Goal: Navigation & Orientation: Find specific page/section

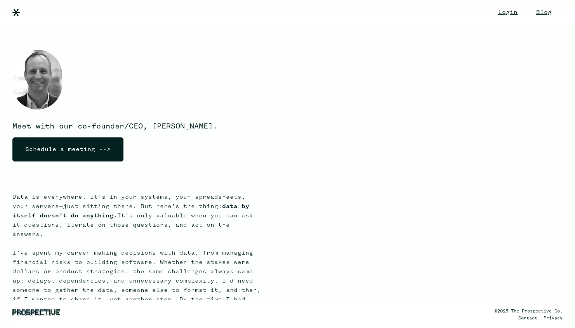
click at [45, 83] on img at bounding box center [37, 80] width 50 height 60
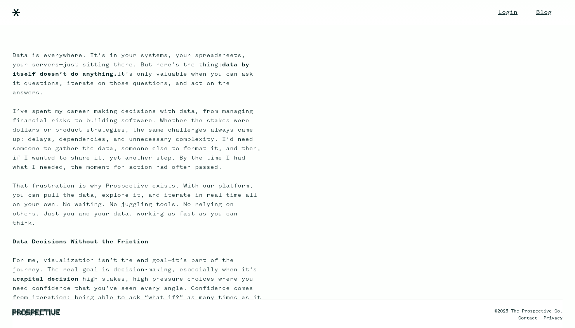
scroll to position [424, 0]
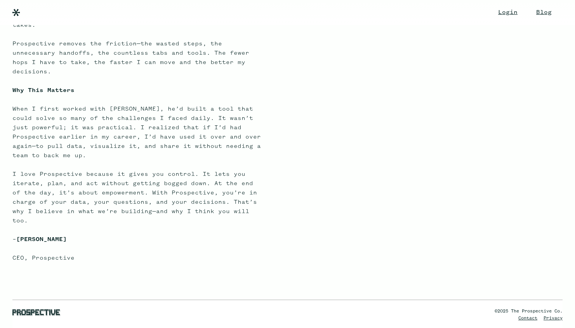
click at [30, 317] on link at bounding box center [36, 315] width 48 height 14
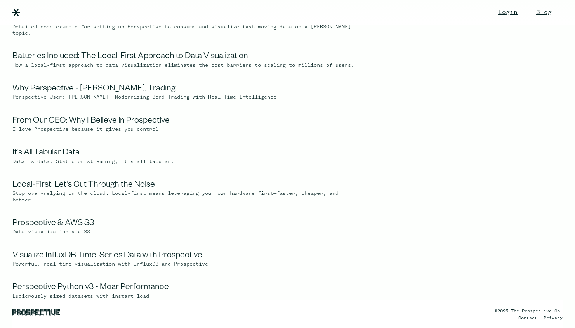
scroll to position [395, 0]
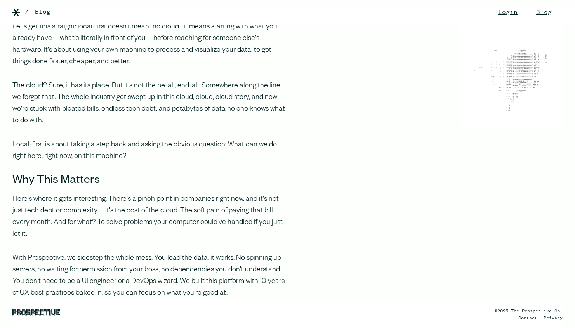
scroll to position [419, 0]
